Goal: Entertainment & Leisure: Consume media (video, audio)

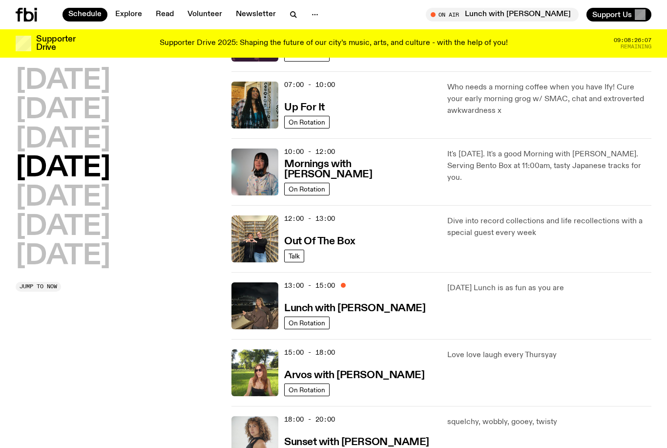
scroll to position [80, 0]
click at [370, 374] on h3 "Arvos with [PERSON_NAME]" at bounding box center [354, 375] width 140 height 10
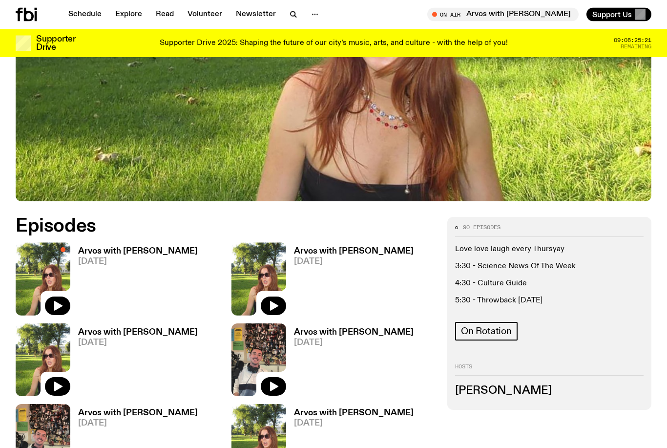
scroll to position [295, 0]
click at [164, 247] on h3 "Arvos with [PERSON_NAME]" at bounding box center [138, 251] width 120 height 8
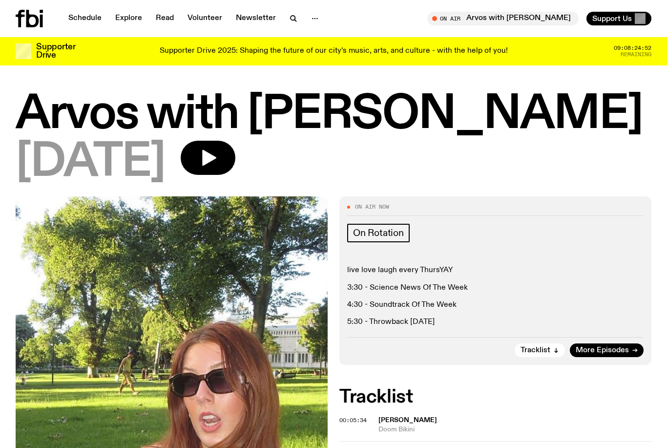
click at [89, 18] on link "Schedule" at bounding box center [84, 19] width 45 height 14
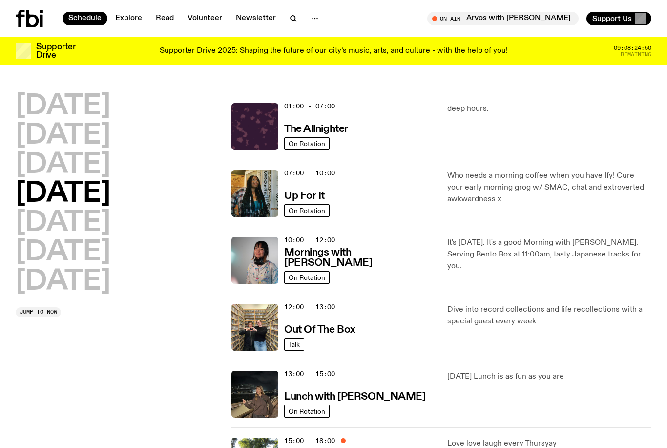
click at [369, 268] on h3 "Mornings with [PERSON_NAME]" at bounding box center [359, 257] width 151 height 21
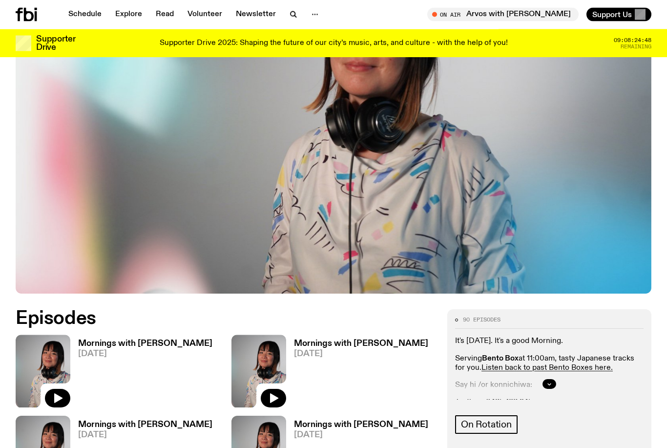
scroll to position [363, 0]
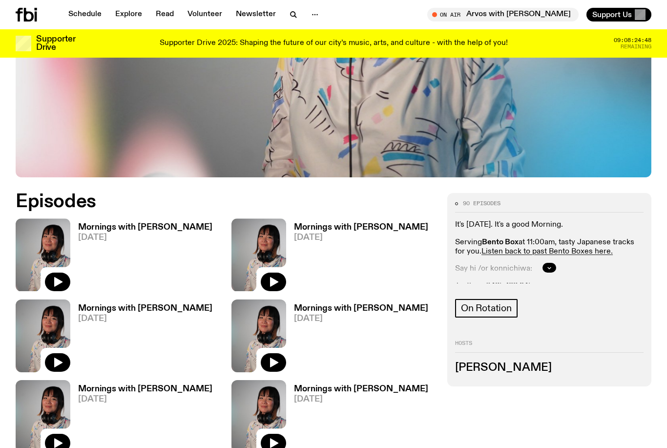
click at [151, 223] on h3 "Mornings with [PERSON_NAME]" at bounding box center [145, 227] width 134 height 8
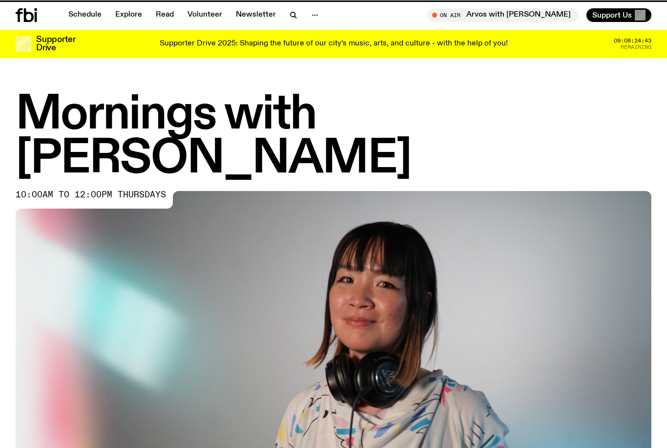
scroll to position [363, 0]
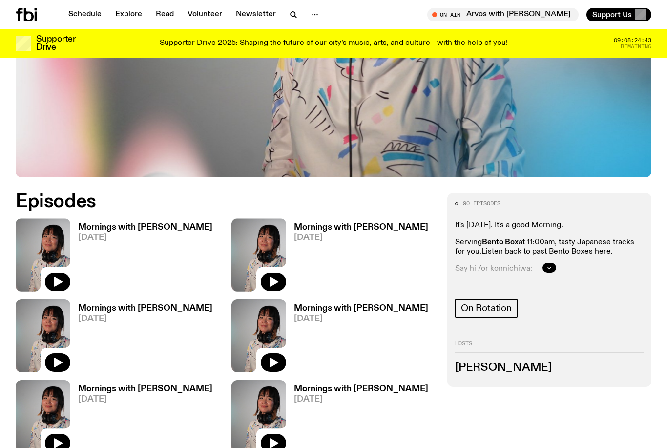
click at [343, 223] on h3 "Mornings with [PERSON_NAME]" at bounding box center [361, 227] width 134 height 8
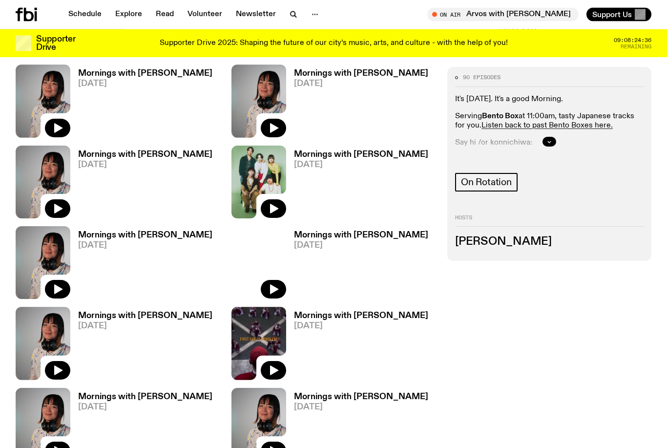
scroll to position [1001, 0]
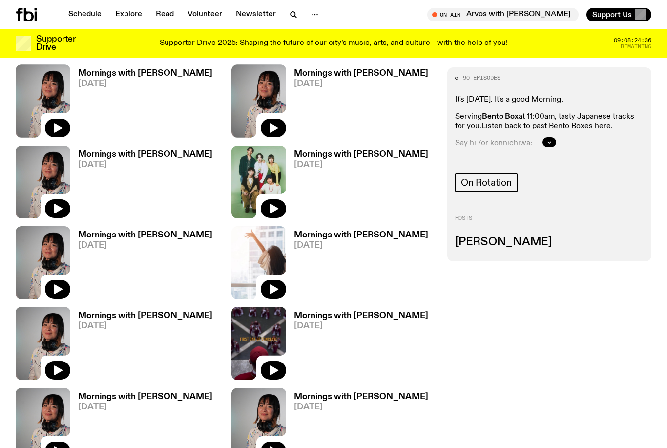
click at [357, 161] on span "[DATE]" at bounding box center [361, 165] width 134 height 8
